Goal: Check status: Check status

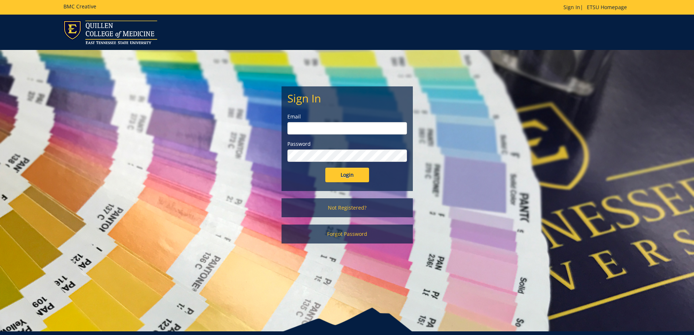
click at [302, 126] on input "email" at bounding box center [348, 128] width 120 height 12
type input "sweeneyl@etsu.edu"
click at [325, 168] on input "Login" at bounding box center [347, 175] width 44 height 15
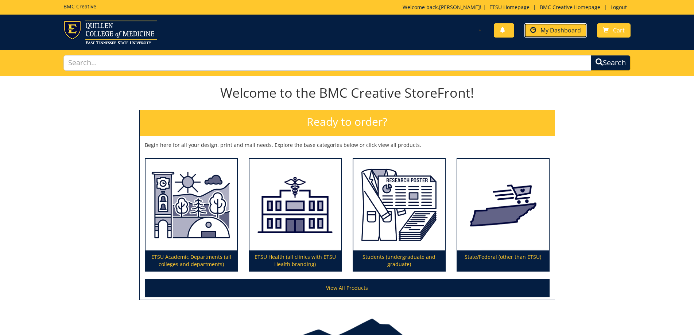
click at [543, 34] on span "My Dashboard" at bounding box center [561, 30] width 40 height 8
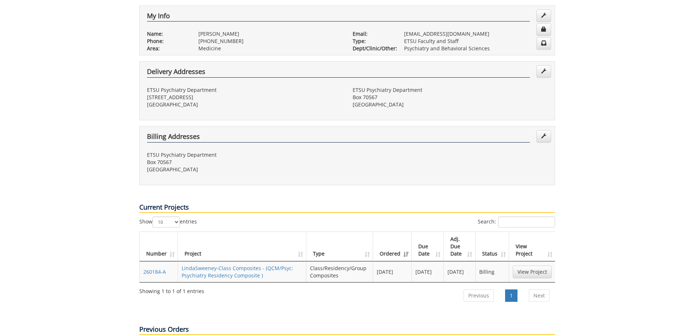
scroll to position [182, 0]
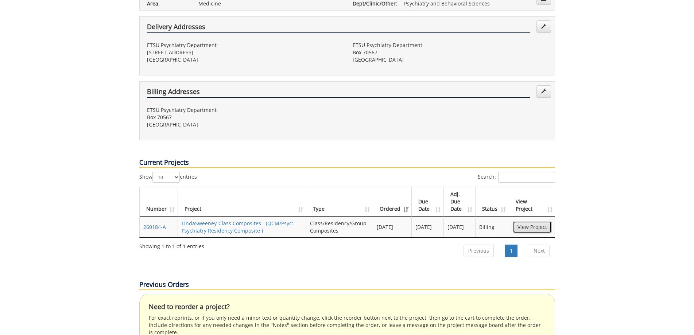
click at [522, 221] on link "View Project" at bounding box center [532, 227] width 39 height 12
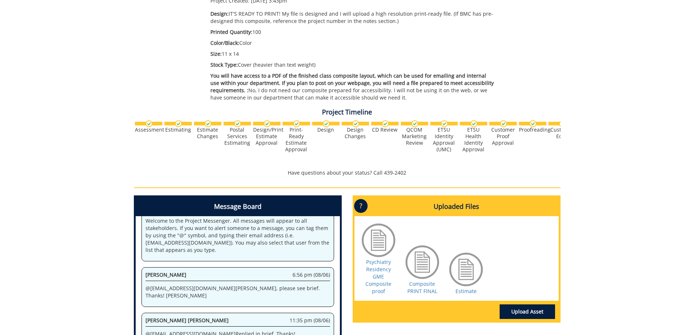
scroll to position [182, 0]
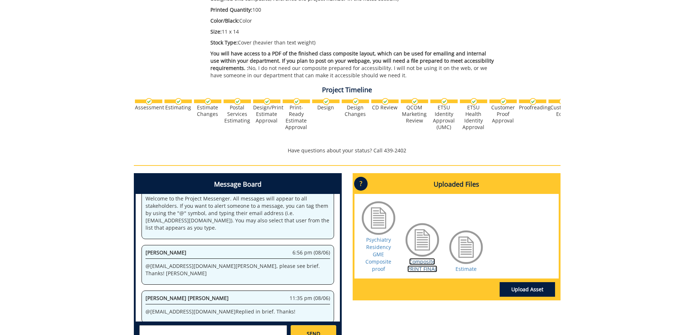
click at [425, 258] on link "Composite PRINT FINAL" at bounding box center [423, 265] width 30 height 14
click at [682, 214] on div "260184-A LindaSweeney-Class Composites [QCM/Psyc: Psychiatry Residency Composit…" at bounding box center [347, 123] width 694 height 460
